Goal: Navigation & Orientation: Find specific page/section

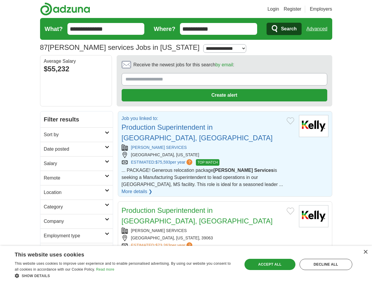
click at [279, 9] on link "Login" at bounding box center [273, 9] width 11 height 7
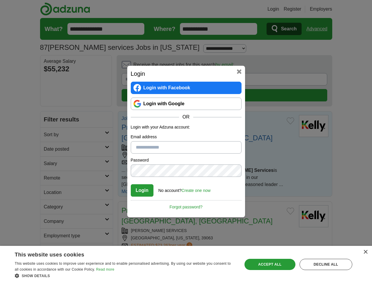
click at [328, 9] on div "Login Login with Facebook Login with Google OR Login with your Adzuna account: …" at bounding box center [186, 141] width 372 height 283
click at [319, 29] on div "Login Login with Facebook Login with Google OR Login with your Adzuna account: …" at bounding box center [186, 141] width 372 height 283
click at [208, 66] on div "Login Login with Facebook Login with Google OR Login with your Adzuna account: …" at bounding box center [186, 142] width 118 height 152
click at [345, 67] on div "Login Login with Facebook Login with Google OR Login with your Adzuna account: …" at bounding box center [186, 141] width 372 height 283
click at [50, 106] on div "Login Login with Facebook Login with Google OR Login with your Adzuna account: …" at bounding box center [186, 141] width 372 height 283
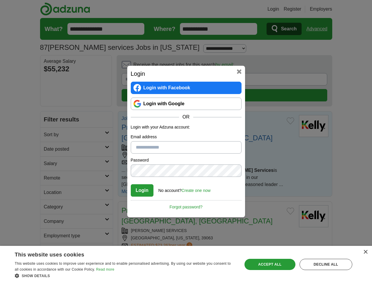
click at [50, 121] on div "Login Login with Facebook Login with Google OR Login with your Adzuna account: …" at bounding box center [186, 141] width 372 height 283
click at [50, 135] on div "Login Login with Facebook Login with Google OR Login with your Adzuna account: …" at bounding box center [186, 141] width 372 height 283
